Goal: Transaction & Acquisition: Purchase product/service

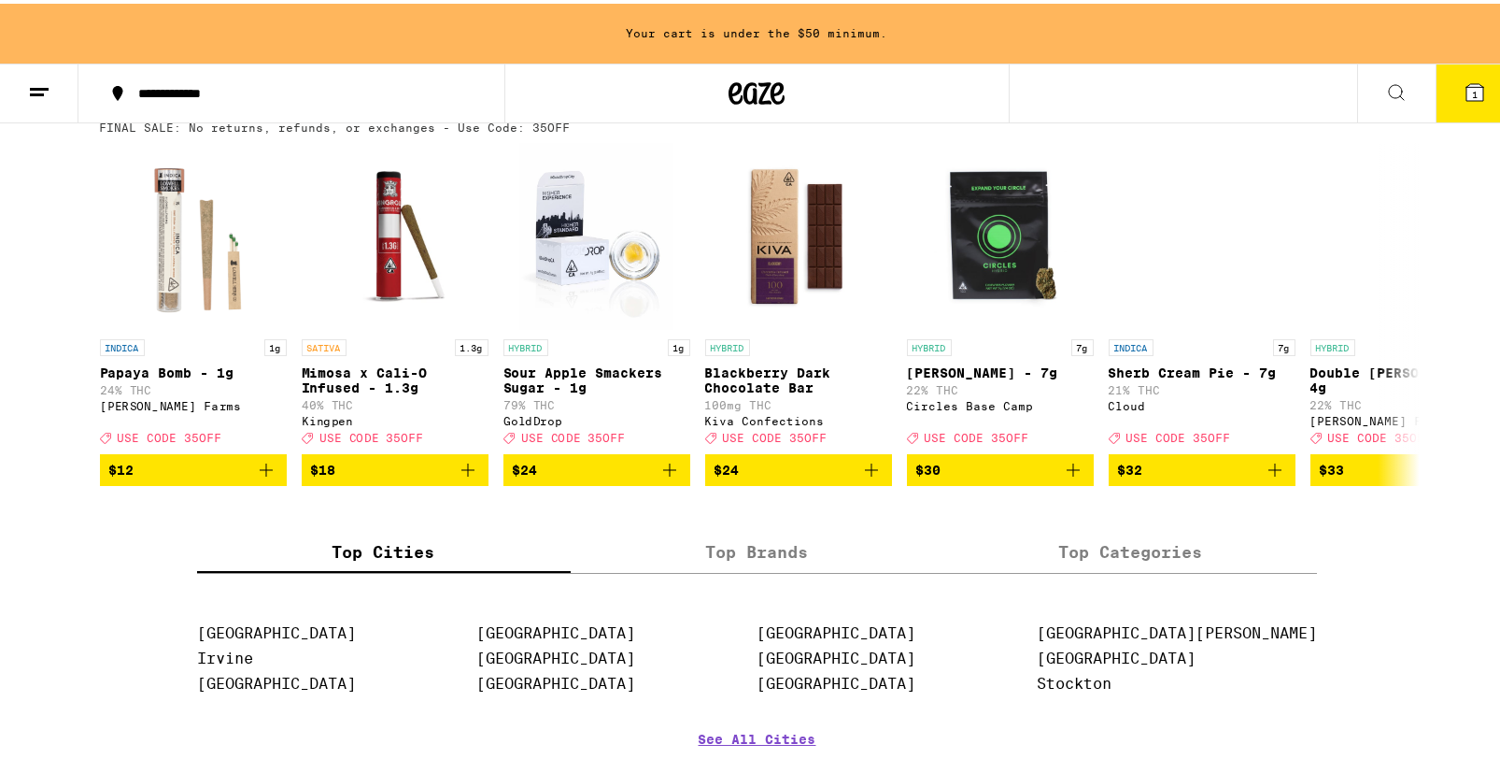
scroll to position [467, 0]
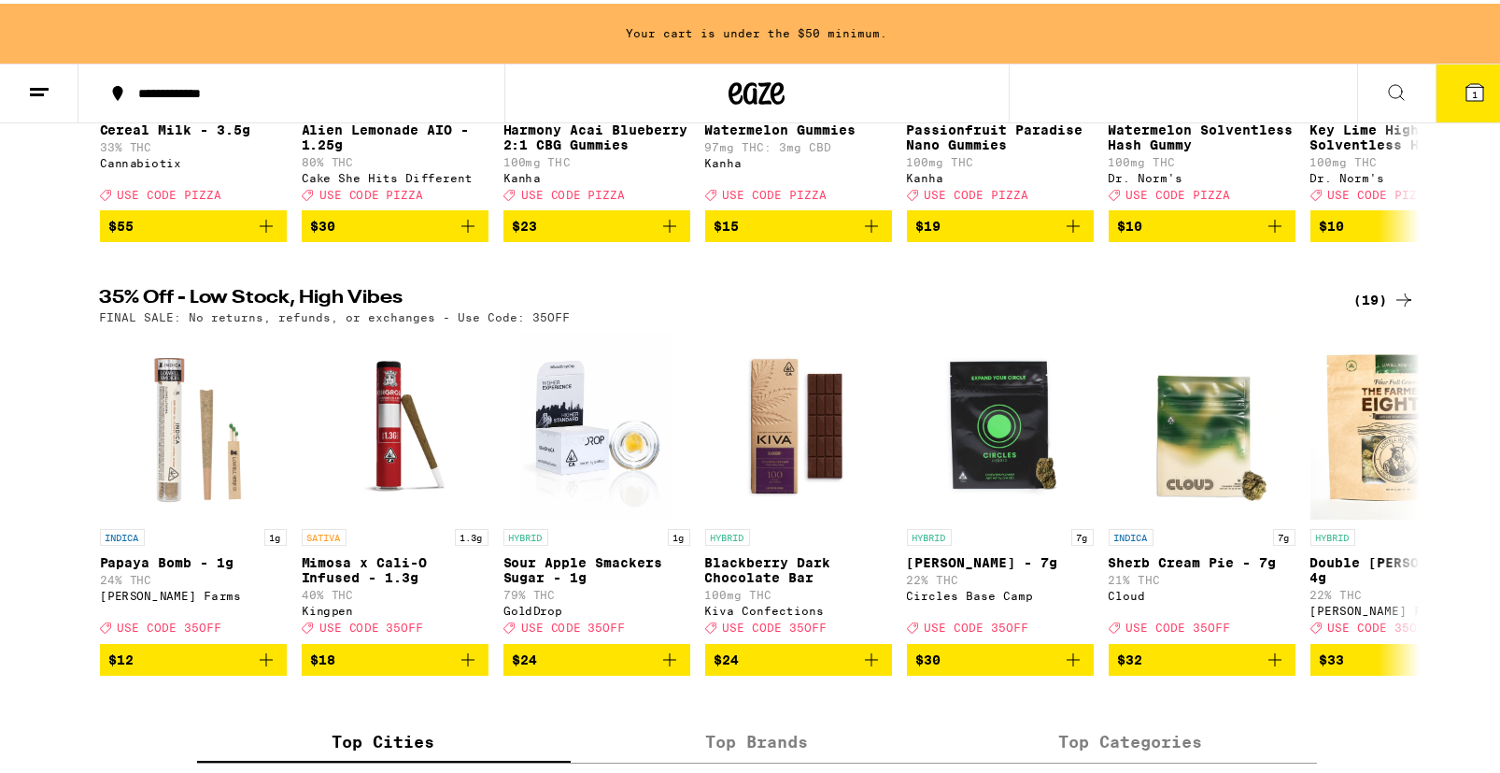
click at [1393, 304] on icon at bounding box center [1404, 296] width 22 height 22
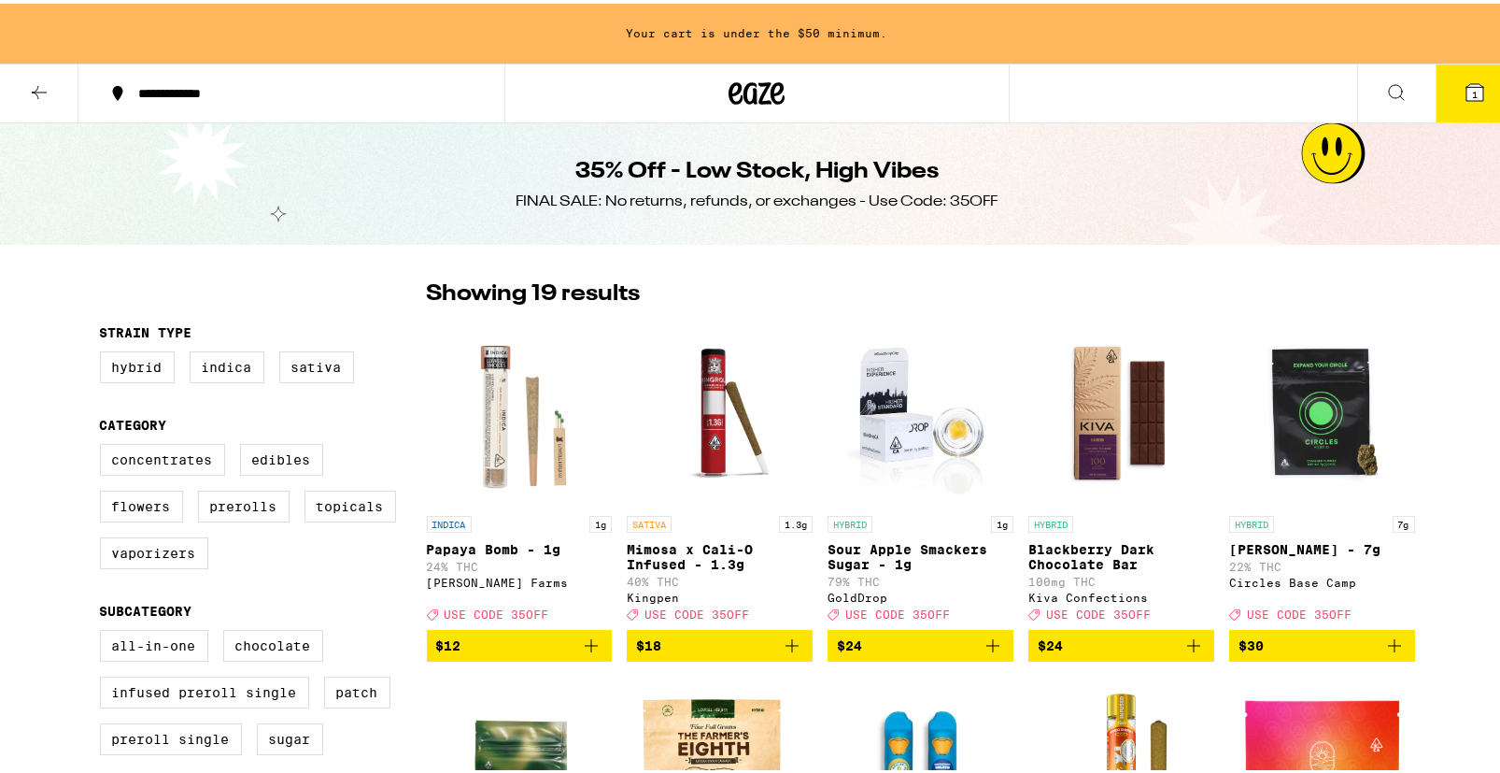
scroll to position [561, 0]
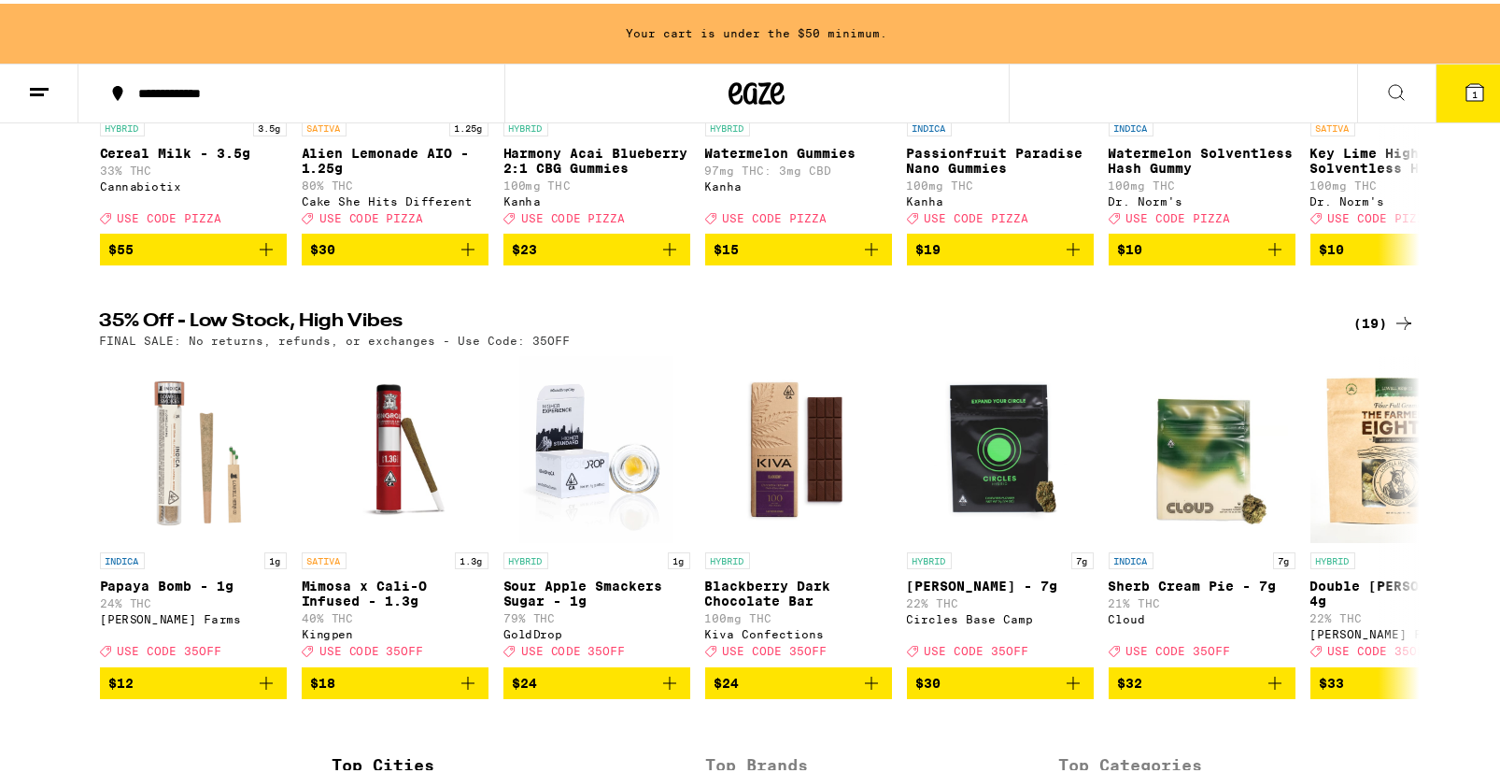
scroll to position [654, 0]
